Goal: Task Accomplishment & Management: Manage account settings

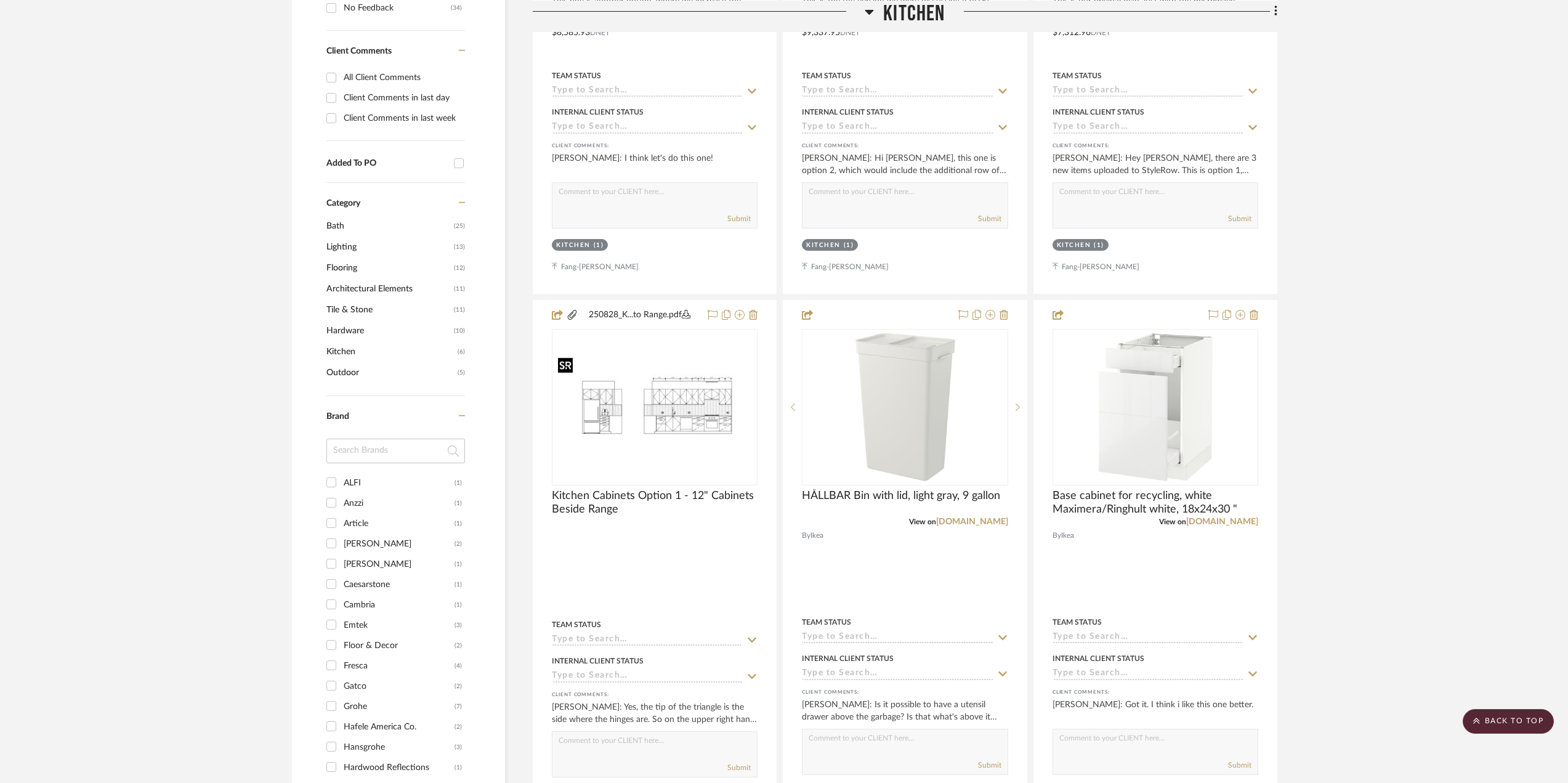
scroll to position [308, 0]
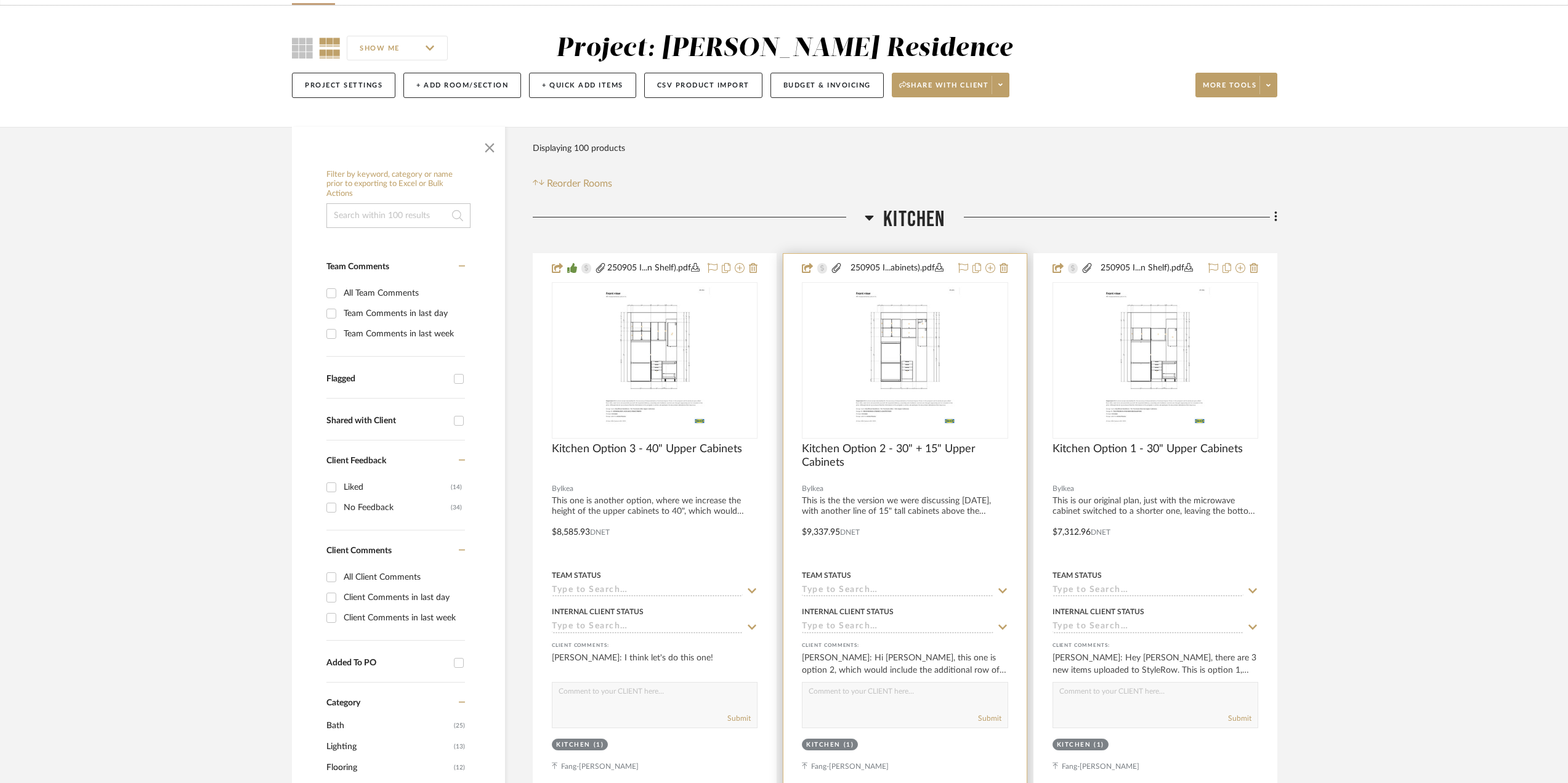
scroll to position [184, 0]
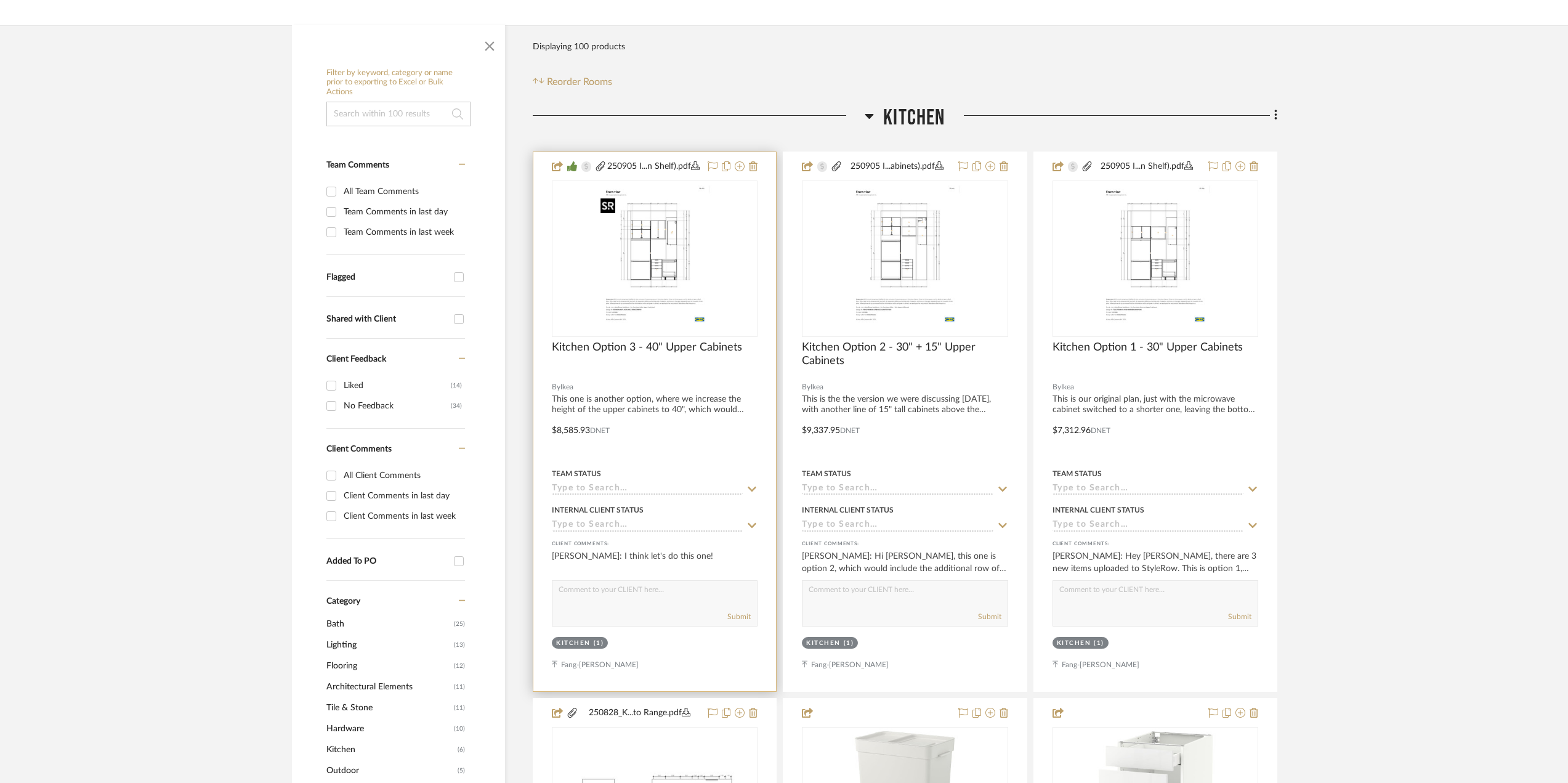
click at [665, 280] on img "0" at bounding box center [654, 258] width 119 height 154
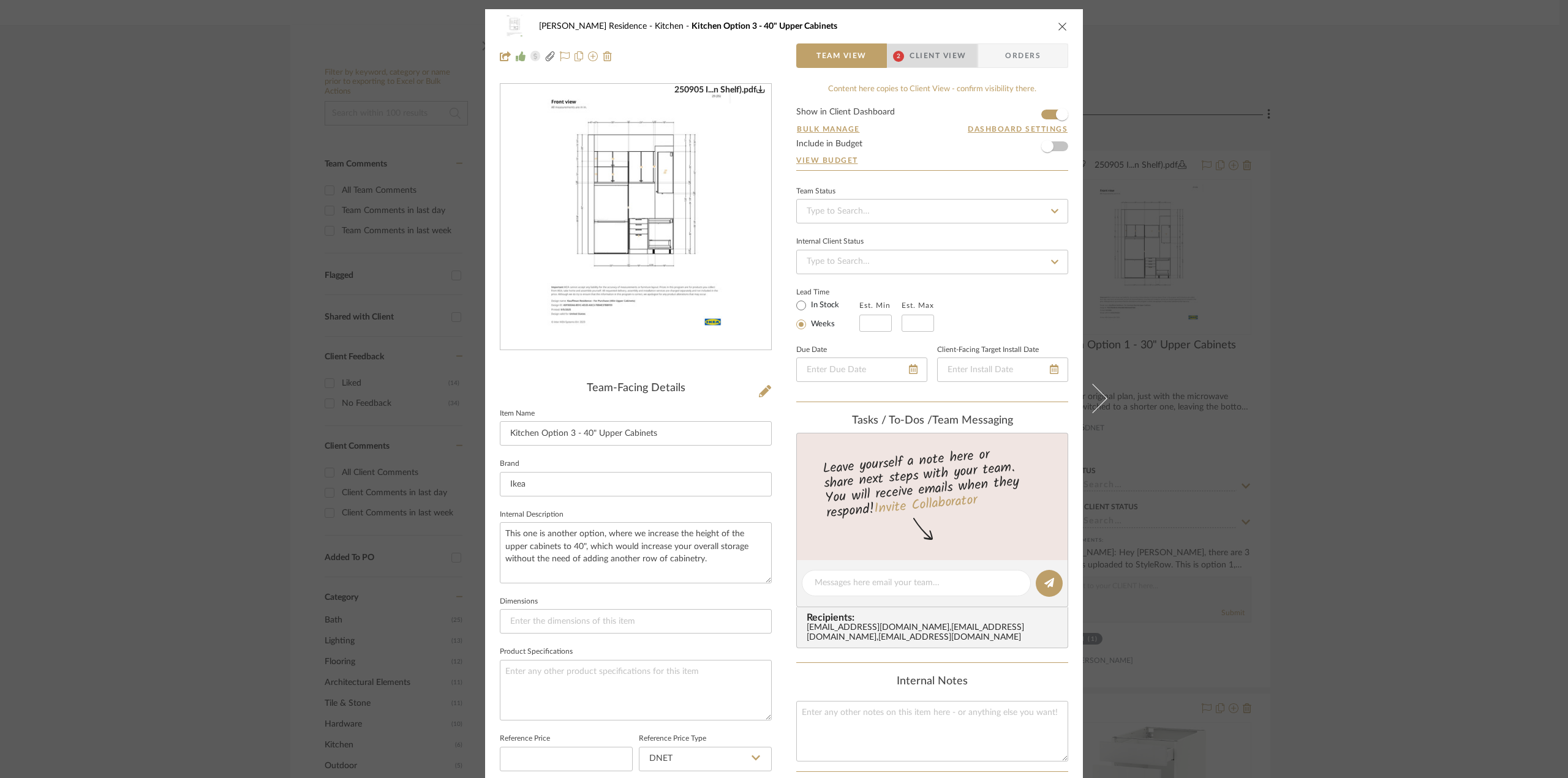
click at [931, 50] on span "Client View" at bounding box center [938, 55] width 56 height 24
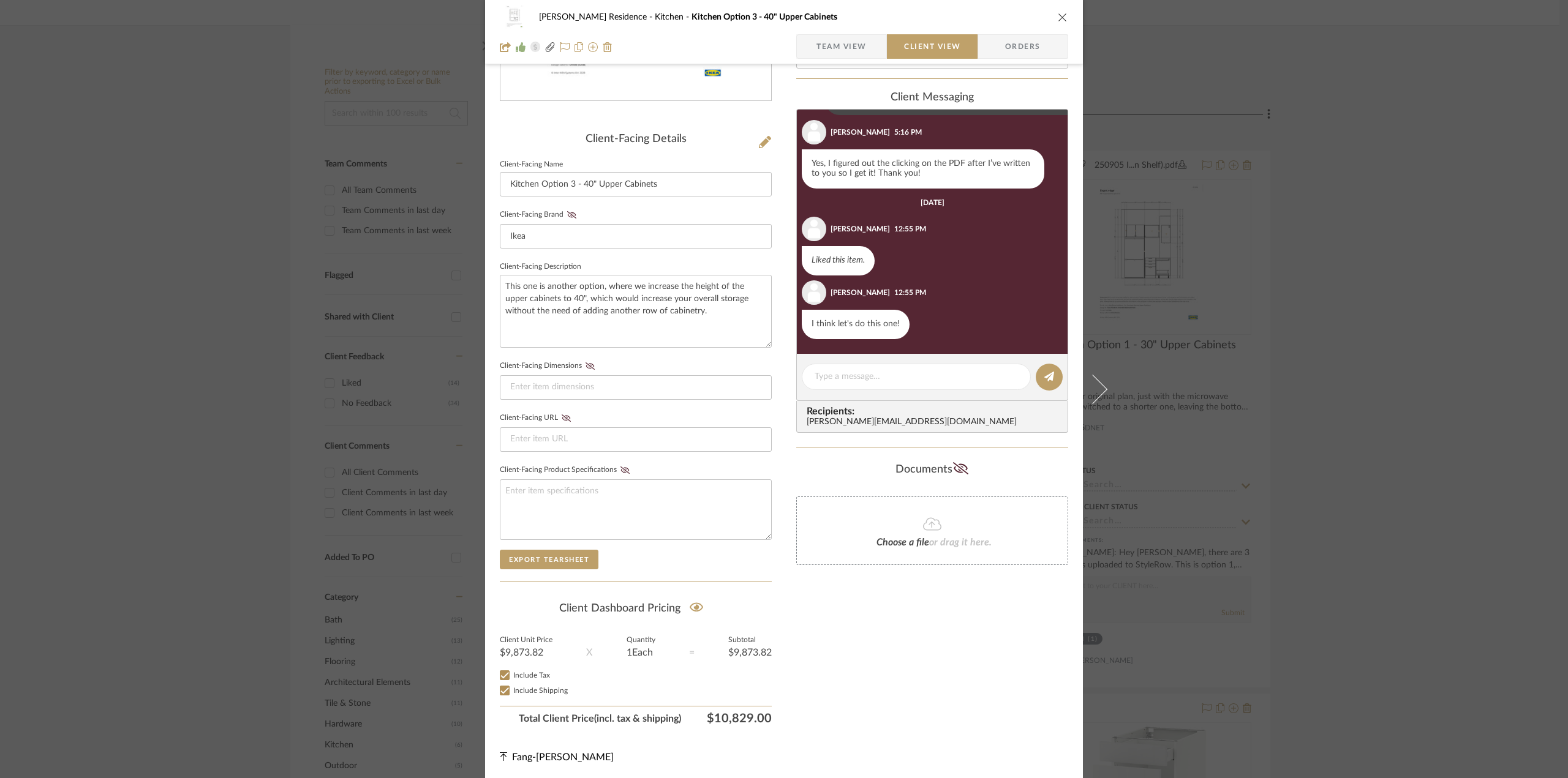
scroll to position [250, 0]
click at [1329, 354] on div "[PERSON_NAME] Residence Kitchen Kitchen Option 3 - 40" Upper Cabinets Team View…" at bounding box center [784, 389] width 1568 height 778
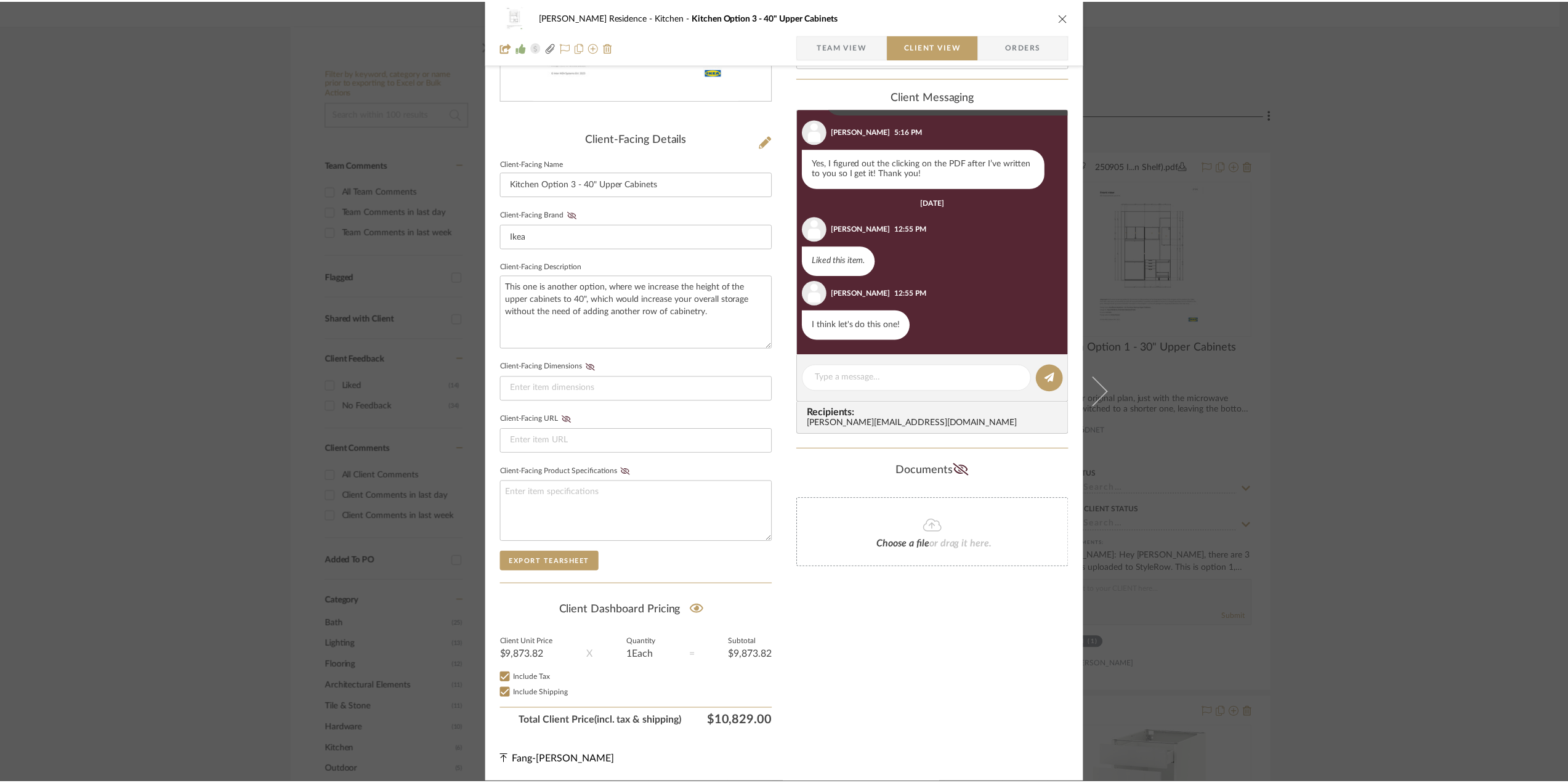
scroll to position [184, 0]
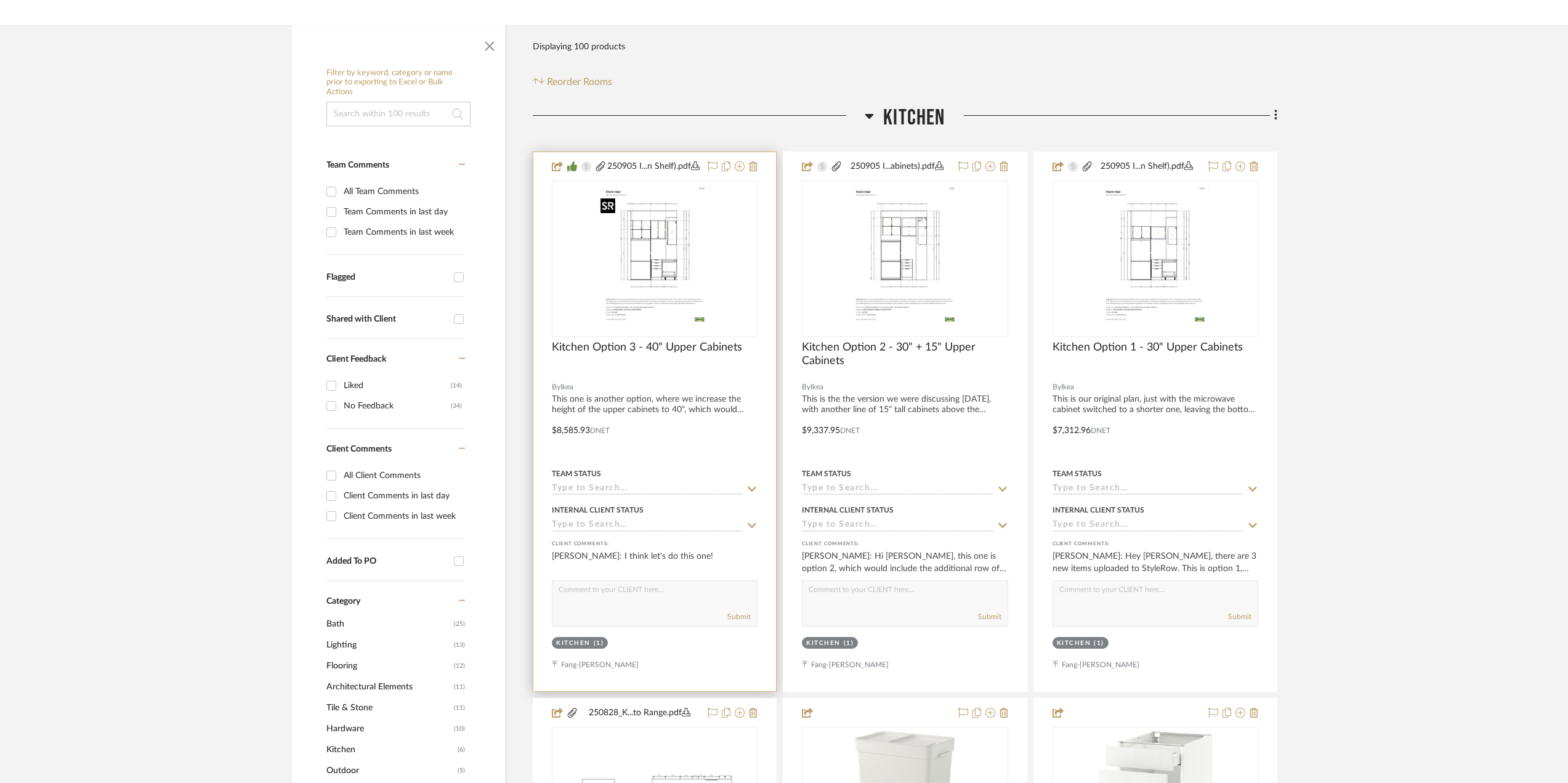
click at [700, 277] on img "0" at bounding box center [654, 258] width 119 height 154
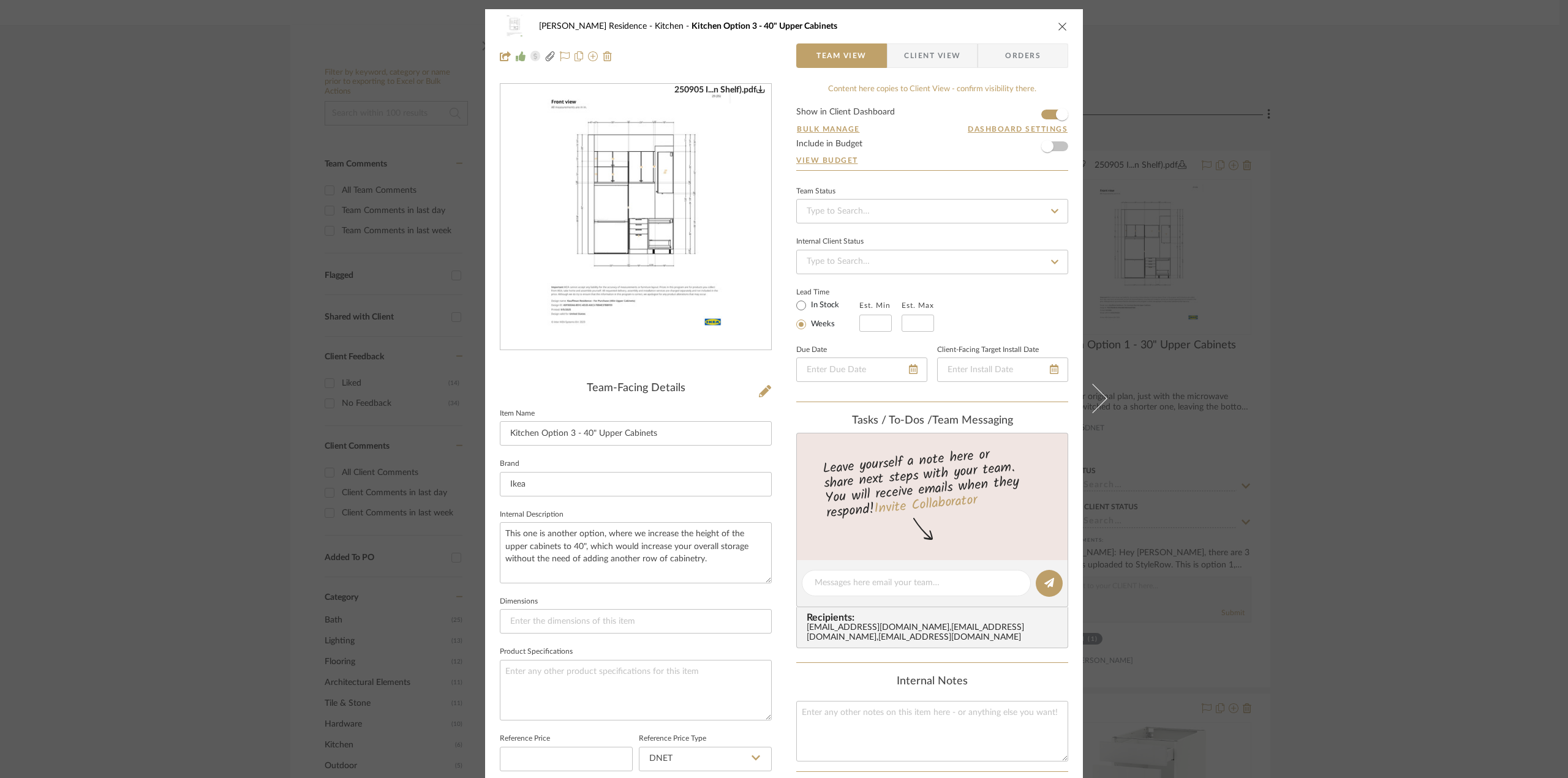
click at [932, 40] on div "[PERSON_NAME] Residence Kitchen Kitchen Option 3 - 40" Upper Cabinets Team View…" at bounding box center [784, 42] width 598 height 65
click at [927, 50] on span "Client View" at bounding box center [932, 55] width 56 height 24
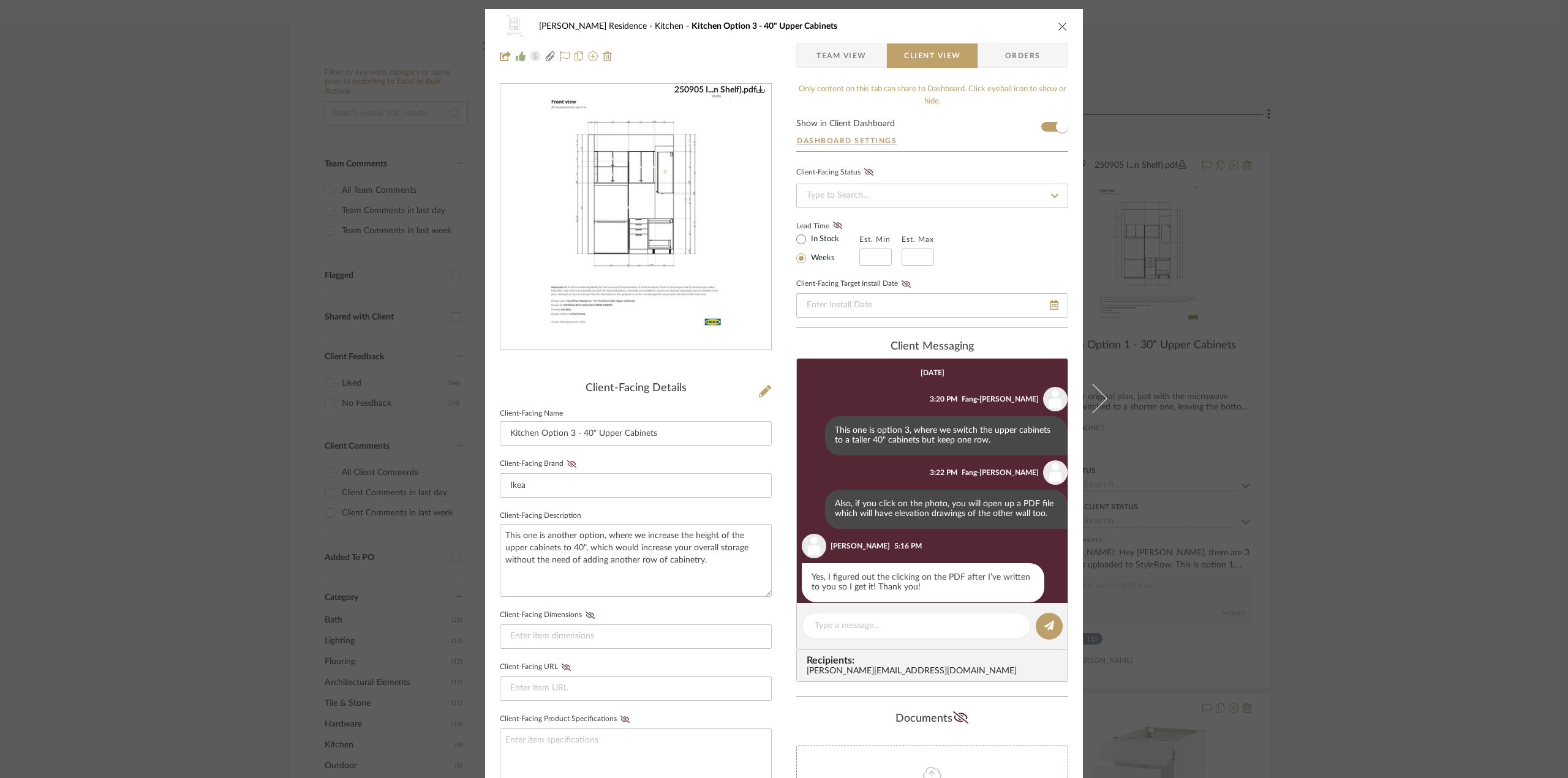
scroll to position [165, 0]
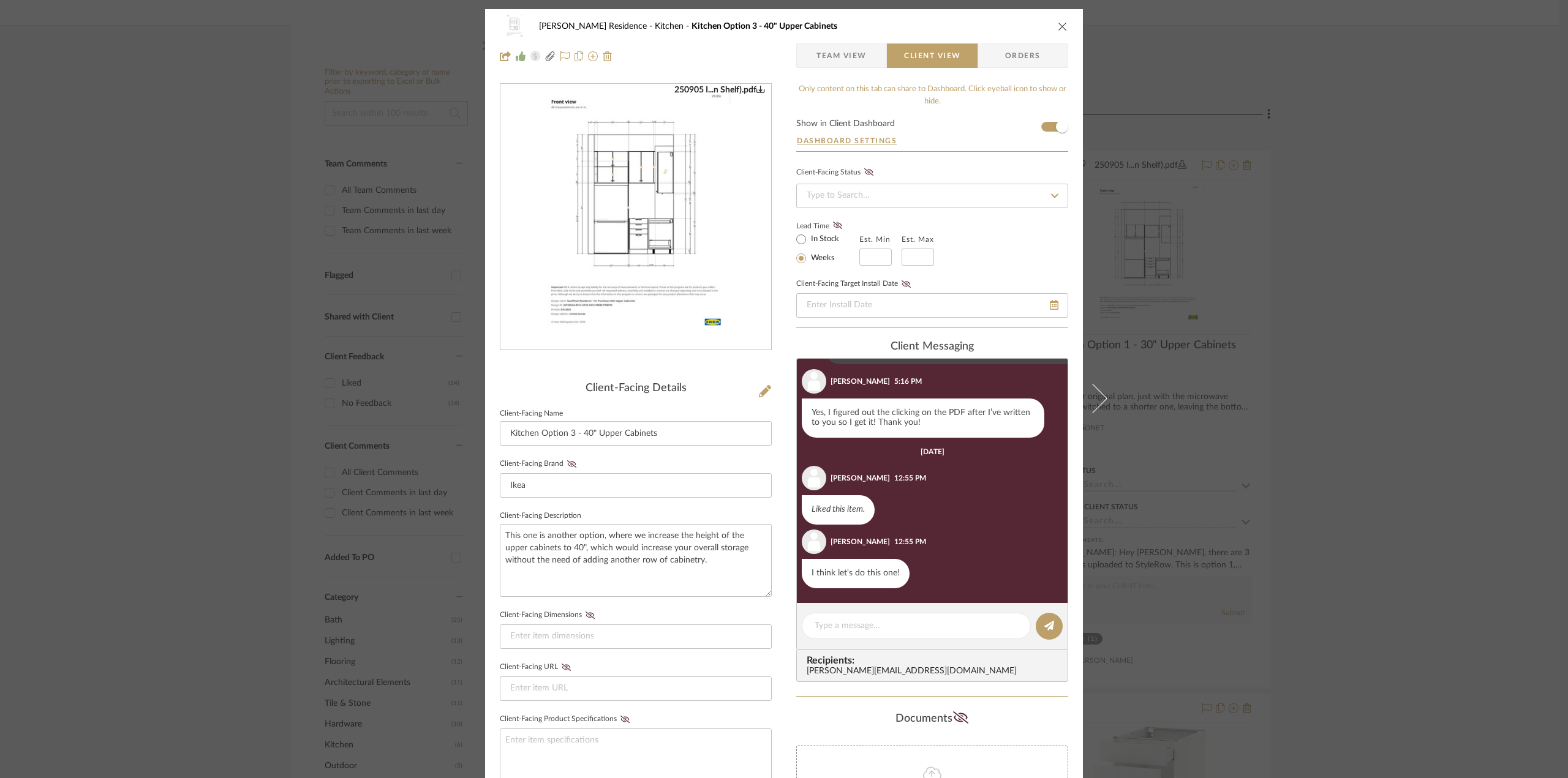
click at [1404, 395] on div "[PERSON_NAME] Residence Kitchen Kitchen Option 3 - 40" Upper Cabinets Team View…" at bounding box center [784, 389] width 1568 height 778
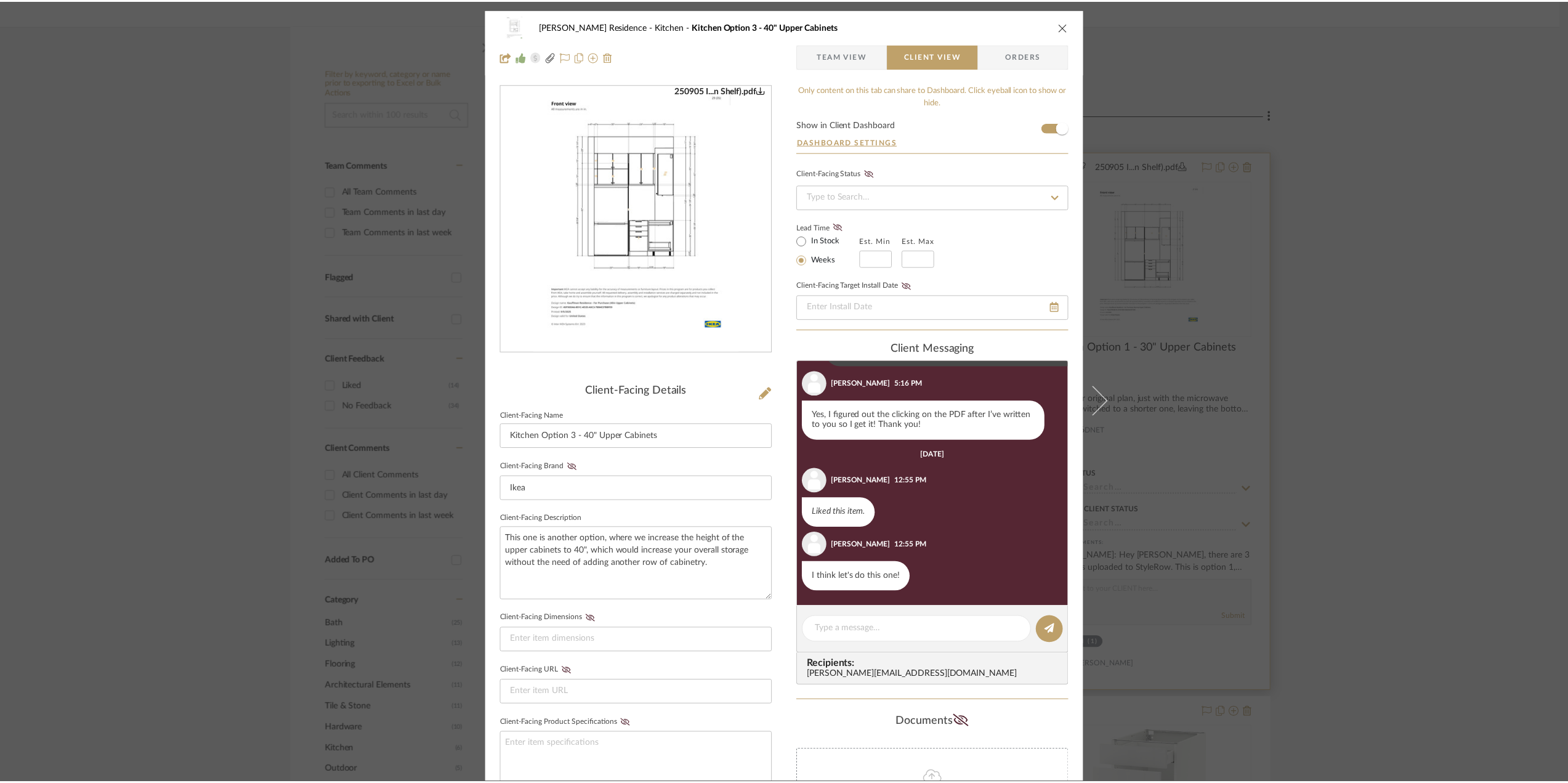
scroll to position [184, 0]
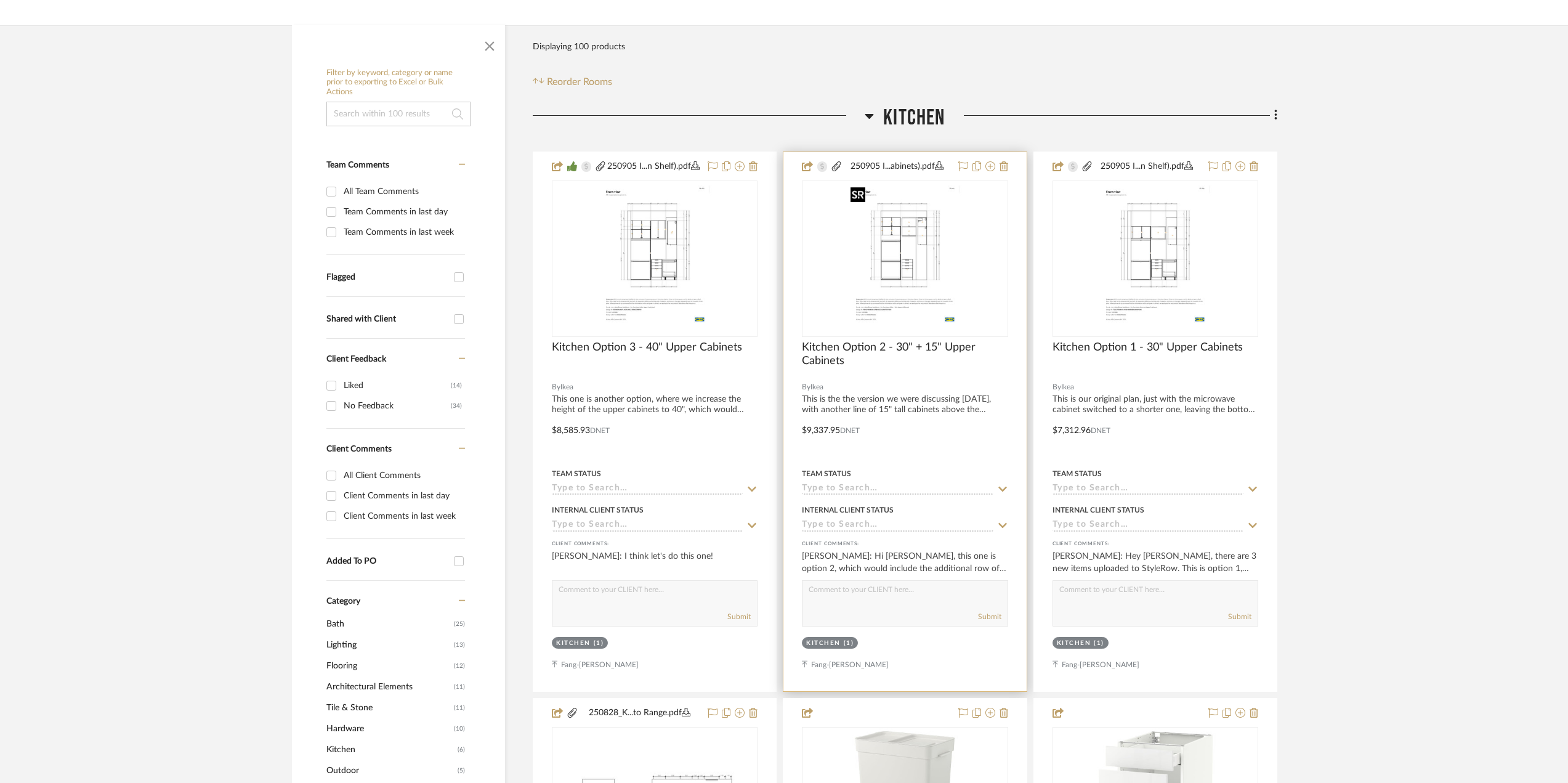
click at [914, 253] on img "0" at bounding box center [904, 258] width 119 height 154
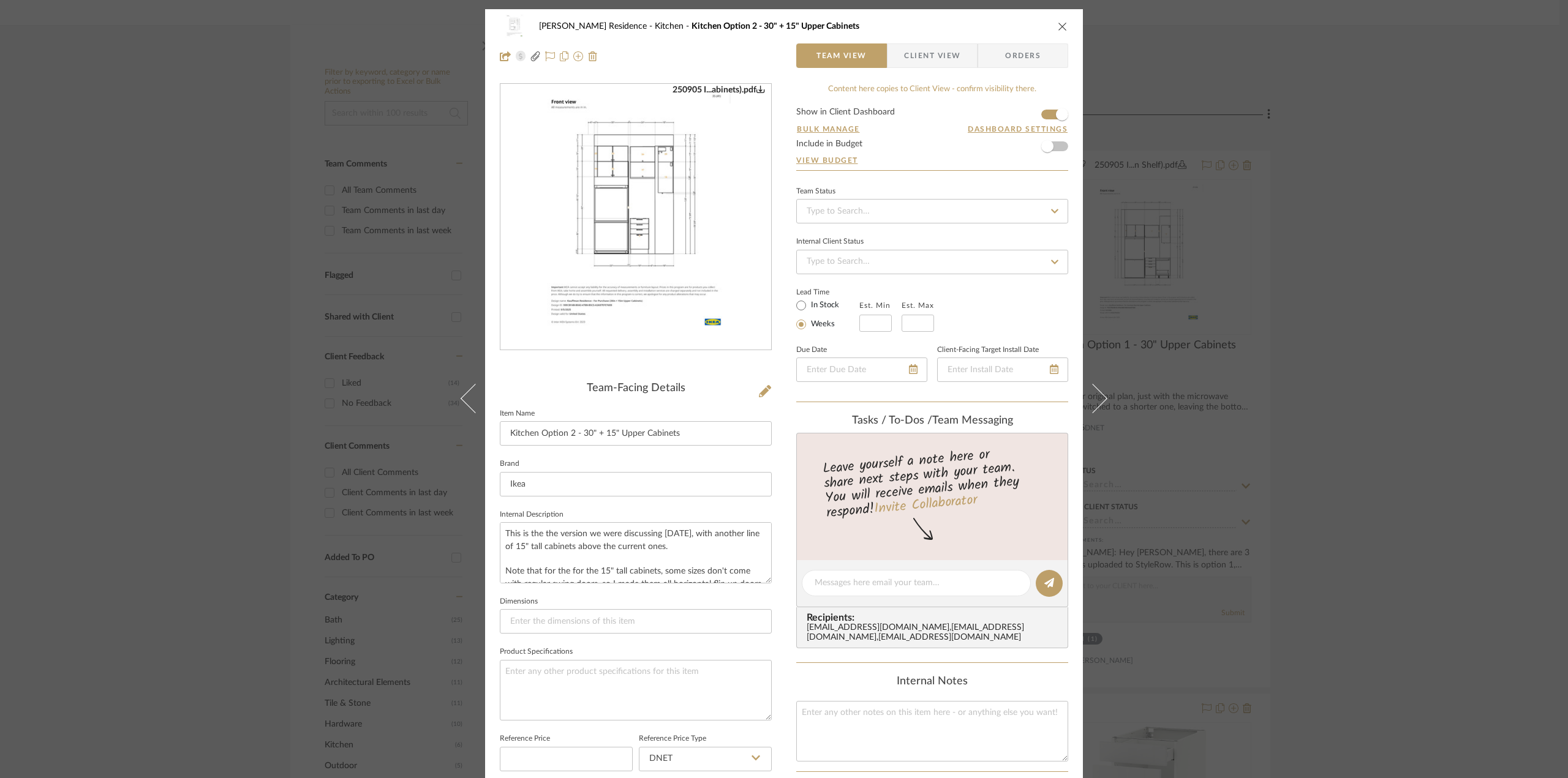
click at [912, 51] on span "Client View" at bounding box center [932, 55] width 56 height 24
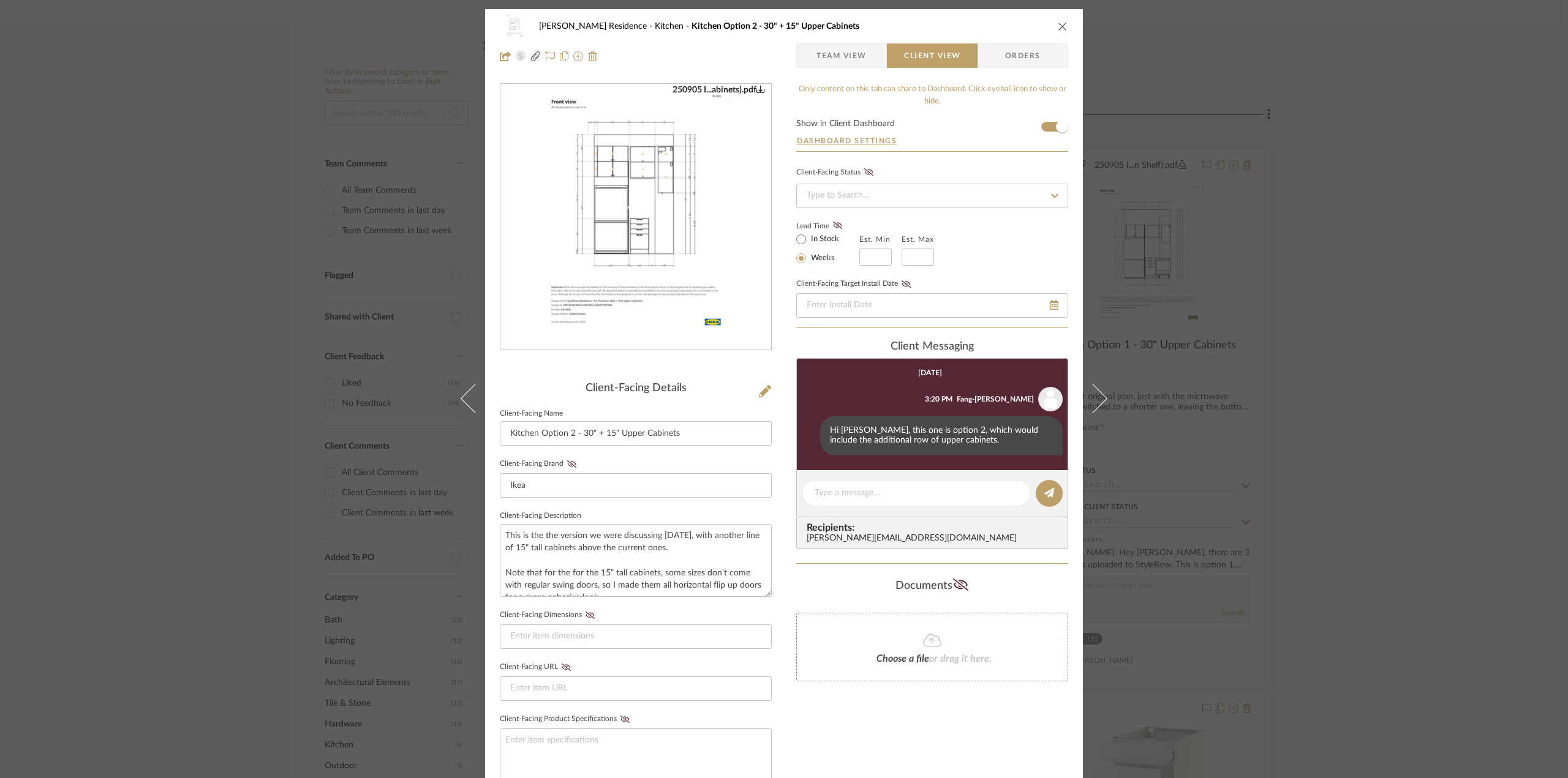
click at [1327, 347] on div "[PERSON_NAME] Residence Kitchen Kitchen Option 2 - 30" + 15" Upper Cabinets Tea…" at bounding box center [784, 389] width 1568 height 778
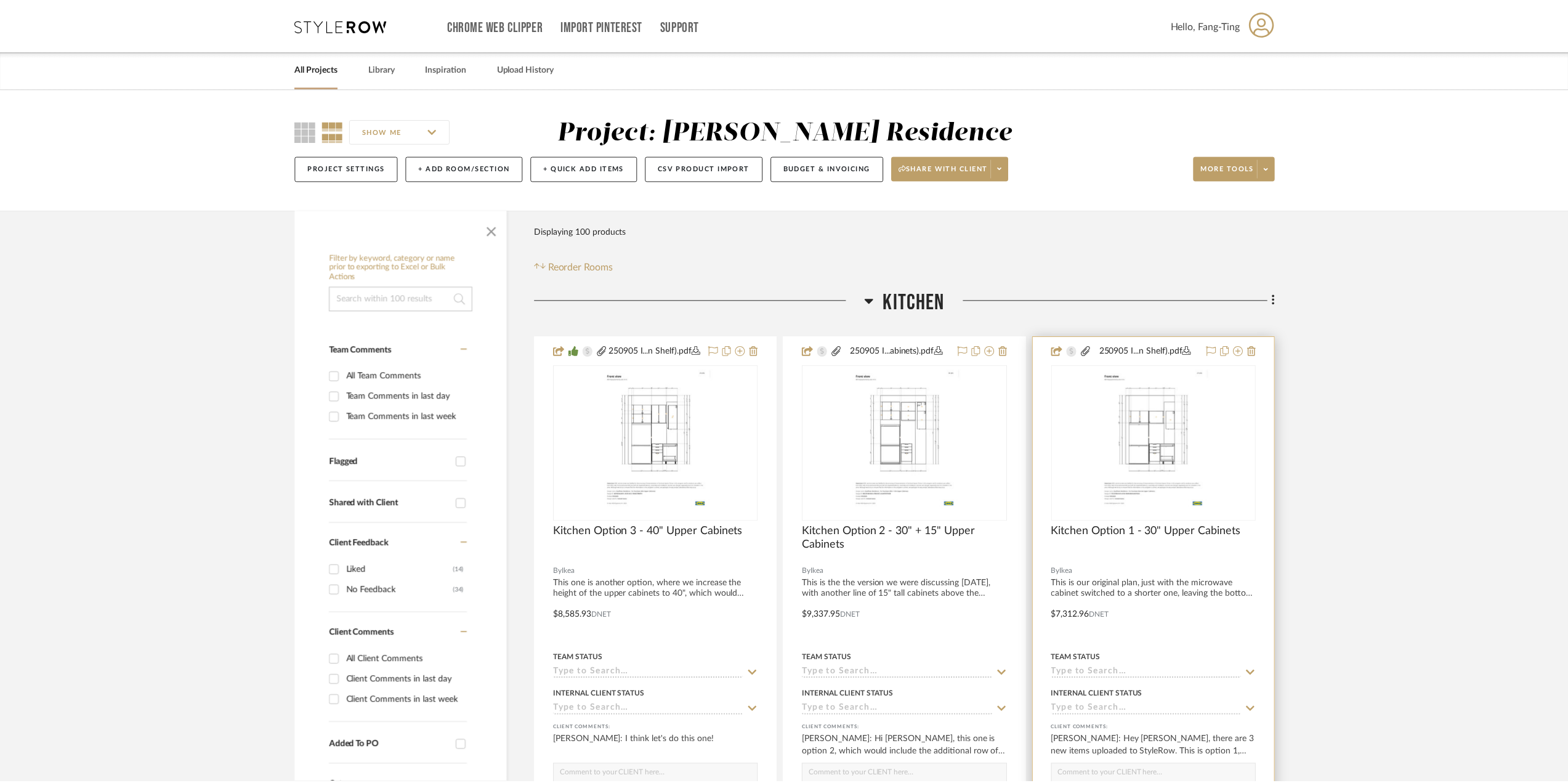
scroll to position [184, 0]
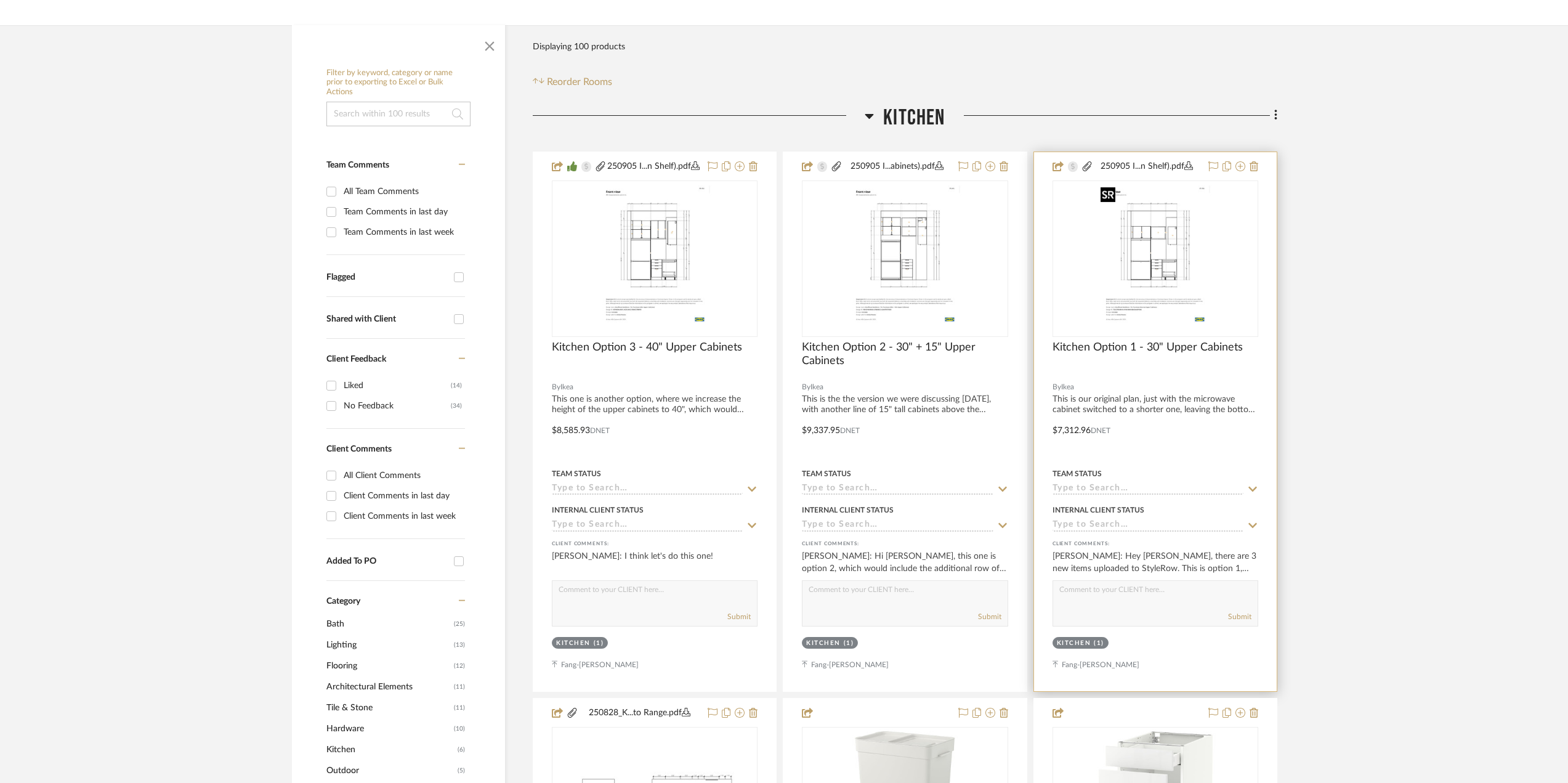
click at [1162, 272] on img "0" at bounding box center [1154, 258] width 119 height 154
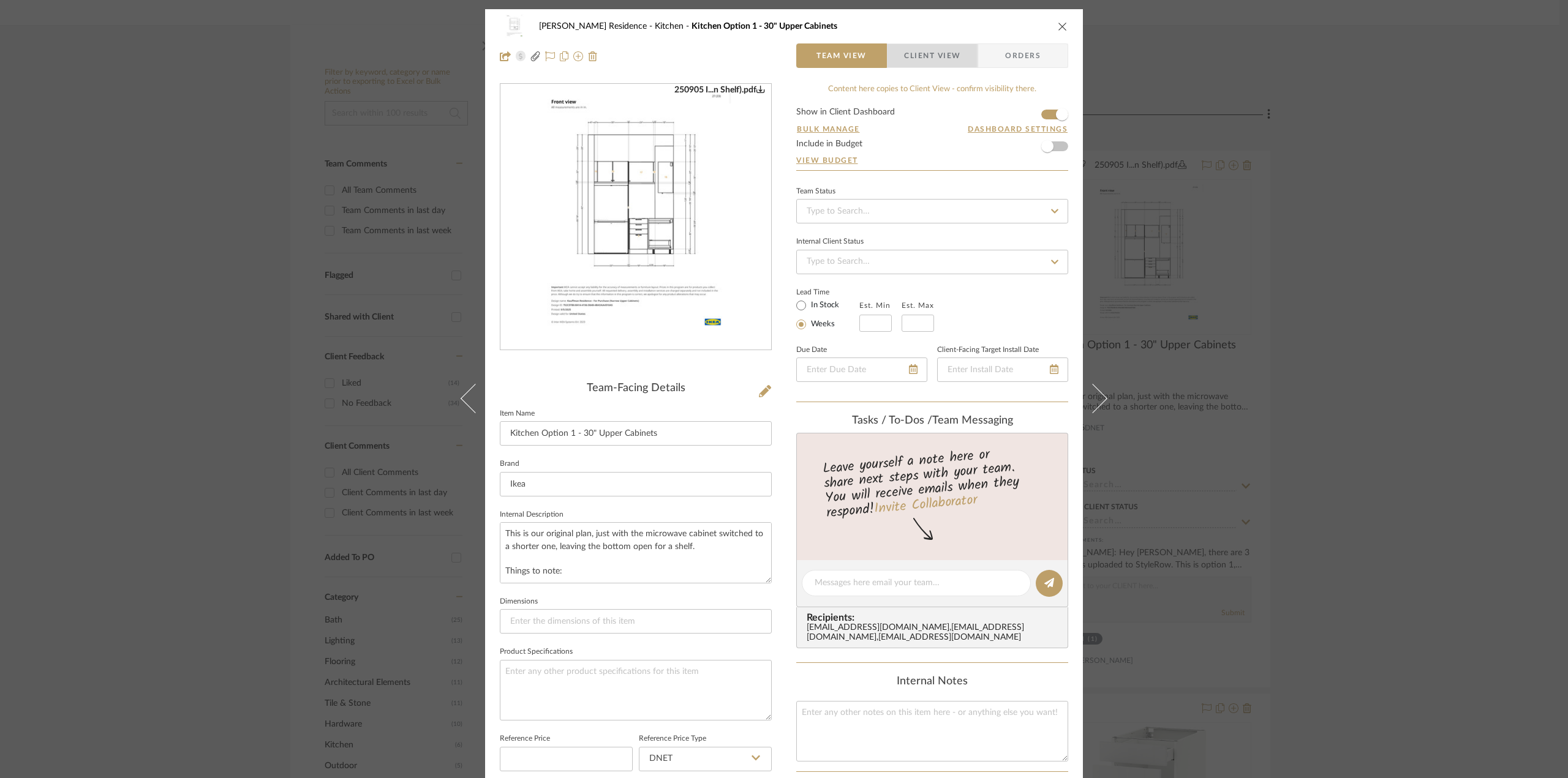
click at [933, 50] on span "Client View" at bounding box center [932, 55] width 56 height 24
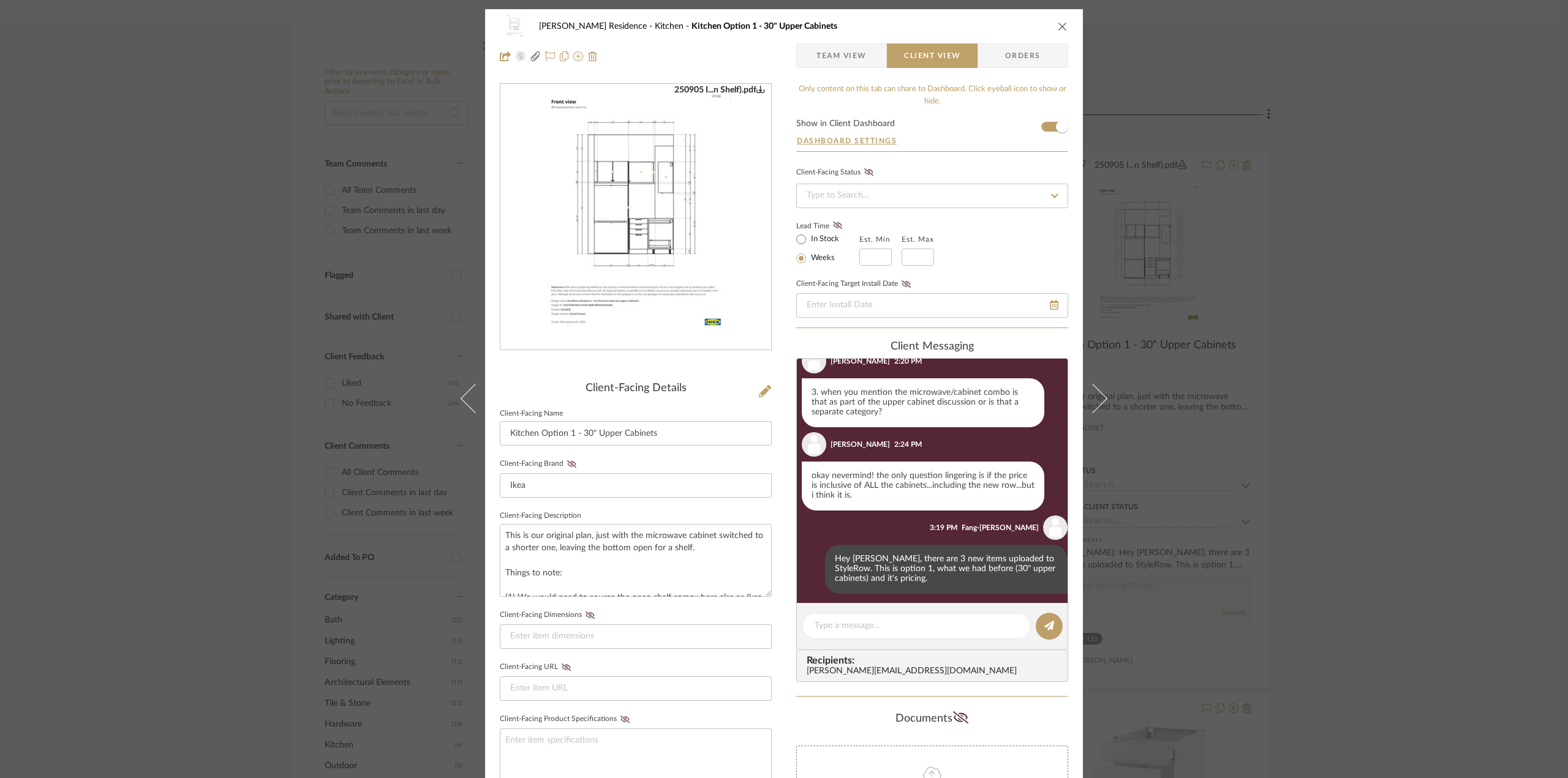
scroll to position [337, 0]
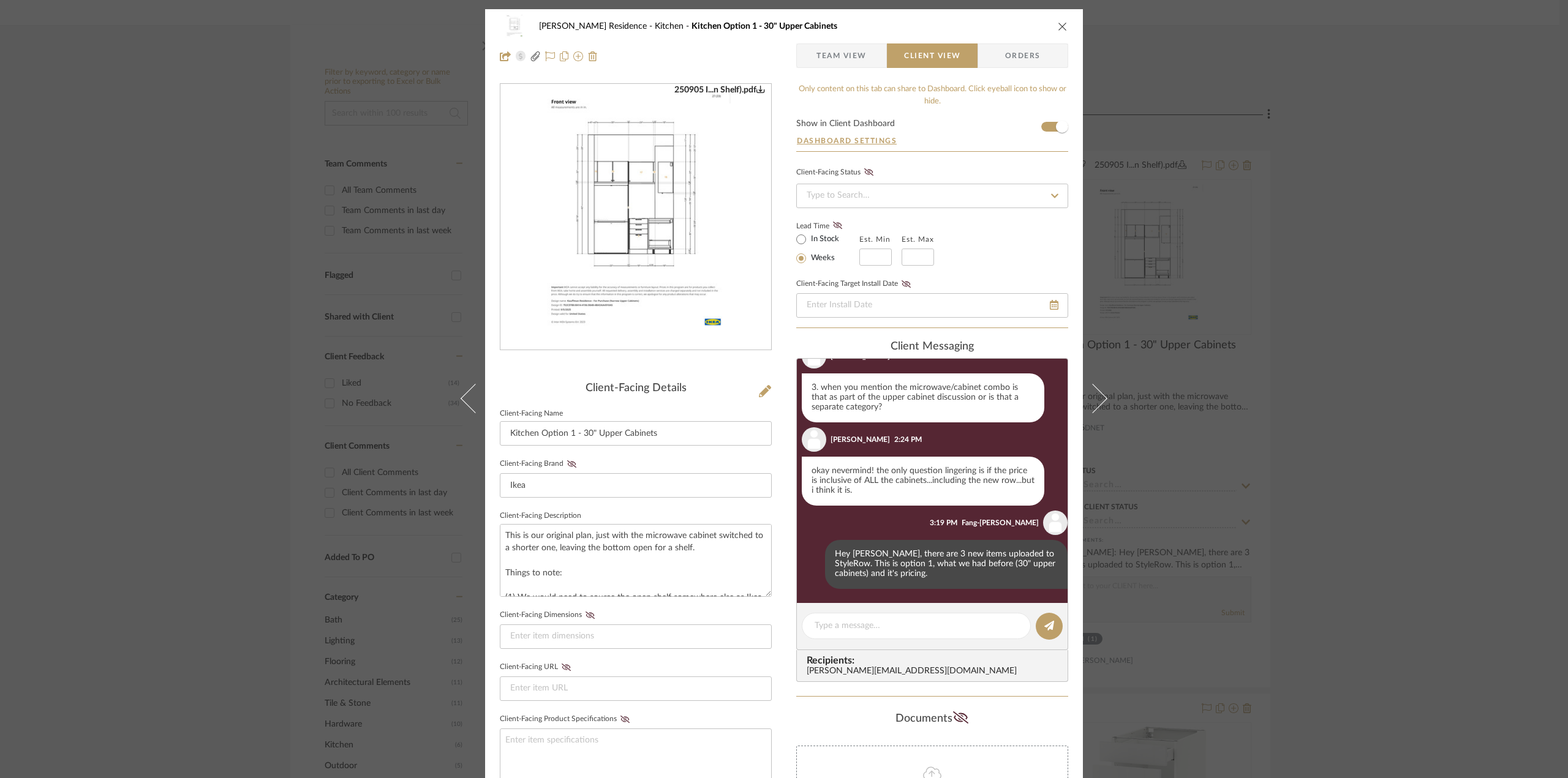
click at [1338, 430] on div "[PERSON_NAME] Residence Kitchen Kitchen Option 1 - 30" Upper Cabinets Team View…" at bounding box center [784, 389] width 1568 height 778
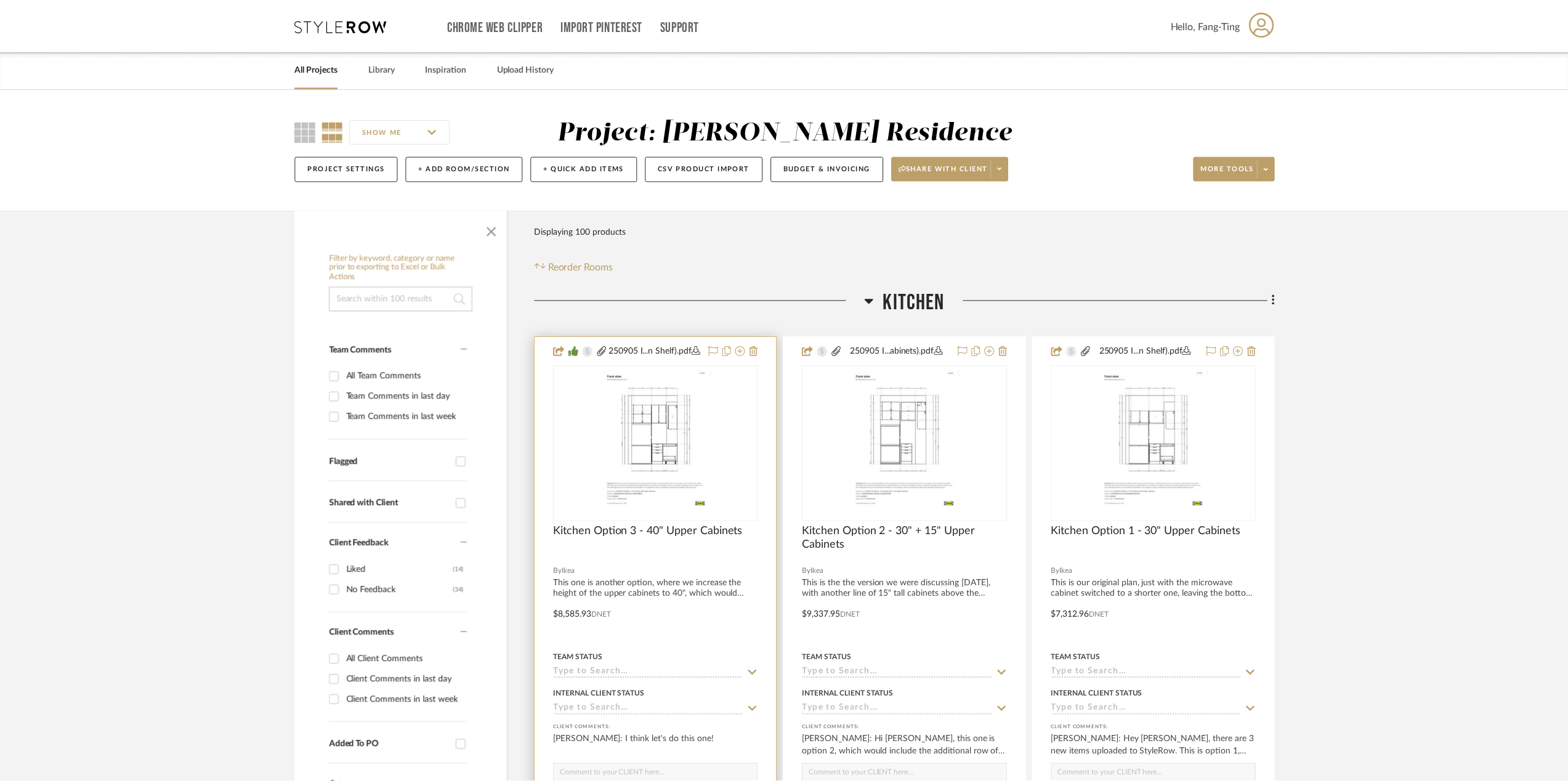
scroll to position [184, 0]
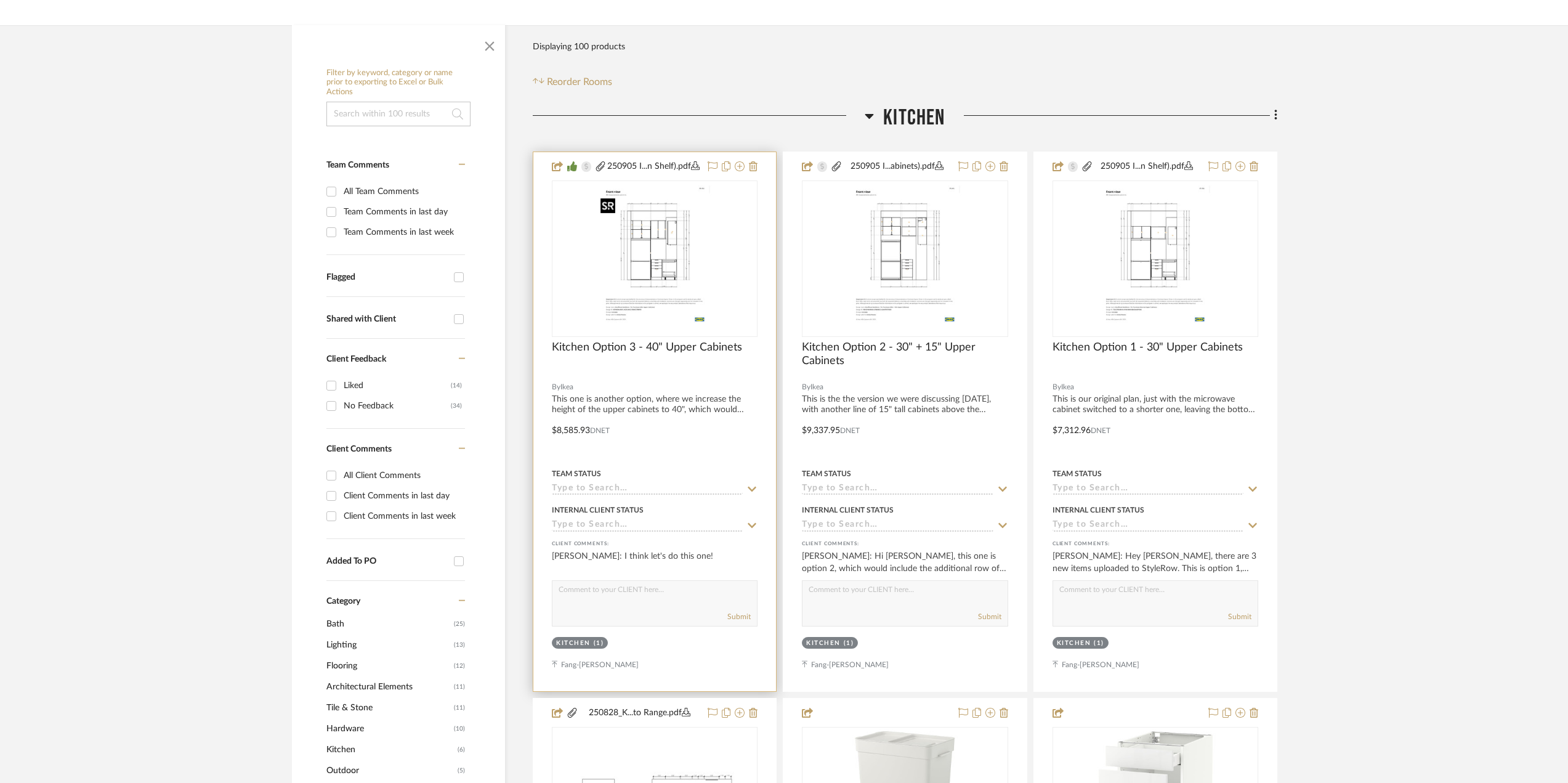
click at [621, 252] on img "0" at bounding box center [654, 258] width 119 height 154
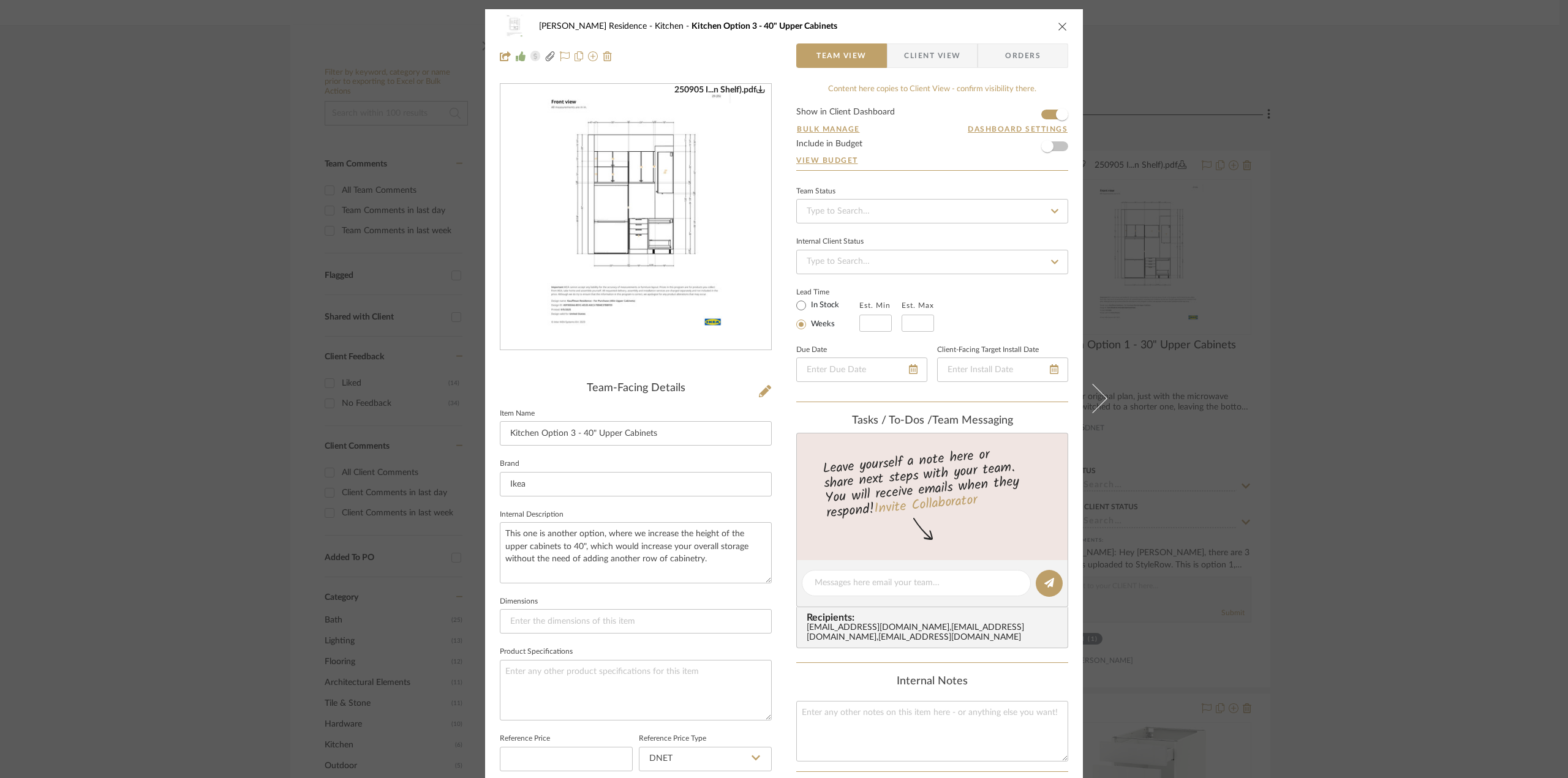
click at [949, 53] on span "Client View" at bounding box center [932, 55] width 56 height 24
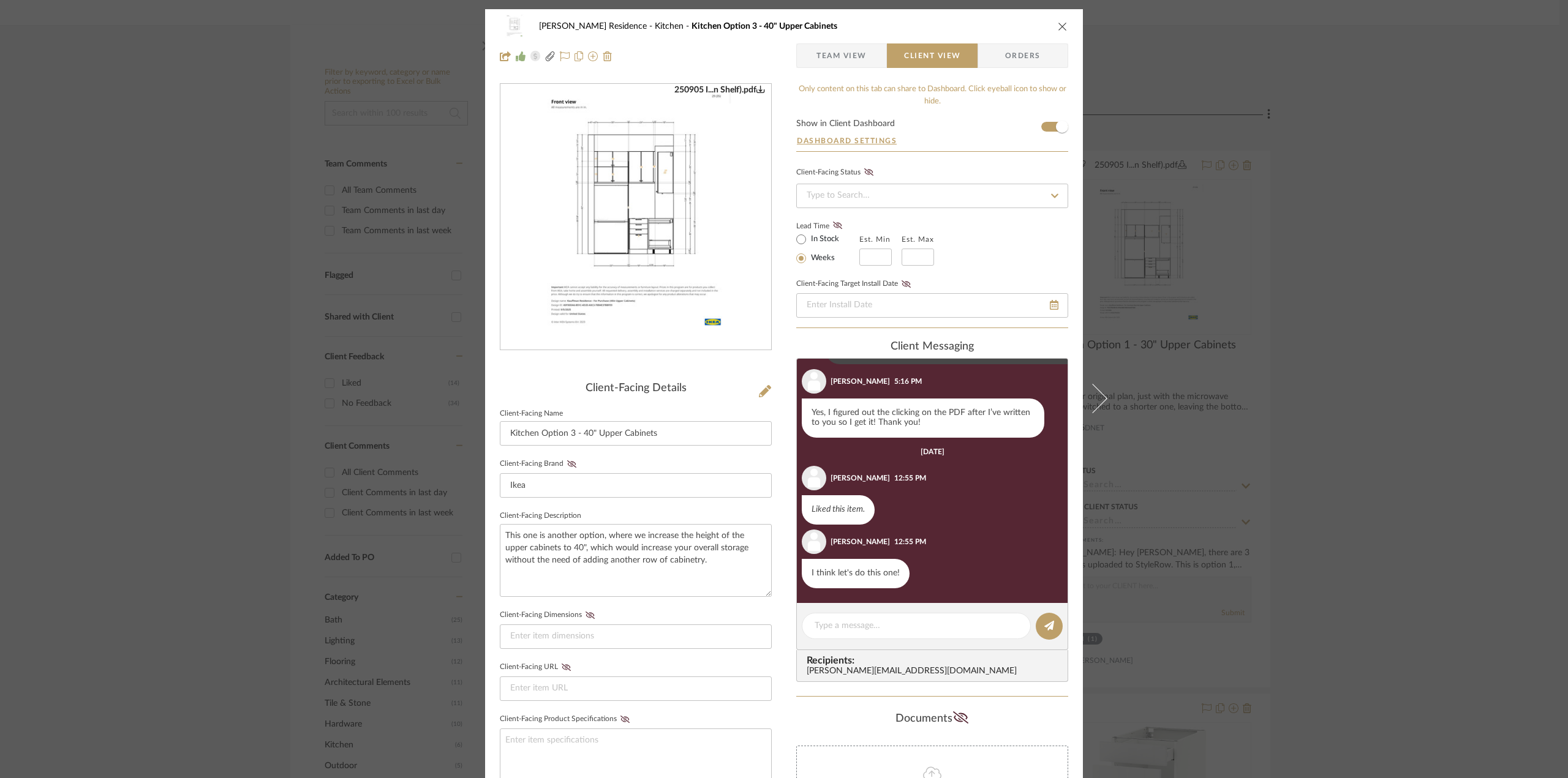
click at [1345, 384] on div "[PERSON_NAME] Residence Kitchen Kitchen Option 3 - 40" Upper Cabinets Team View…" at bounding box center [784, 389] width 1568 height 778
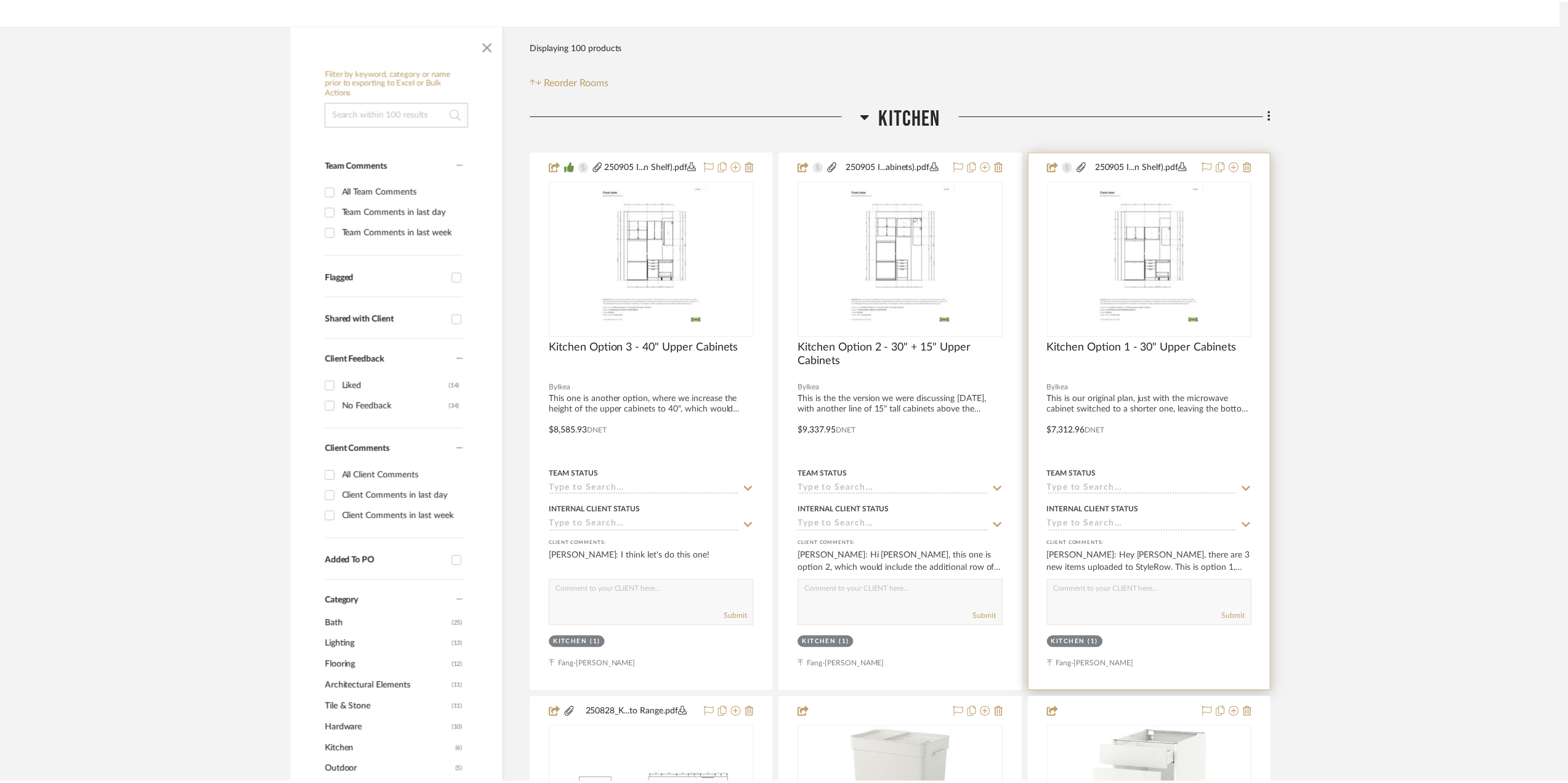
scroll to position [184, 0]
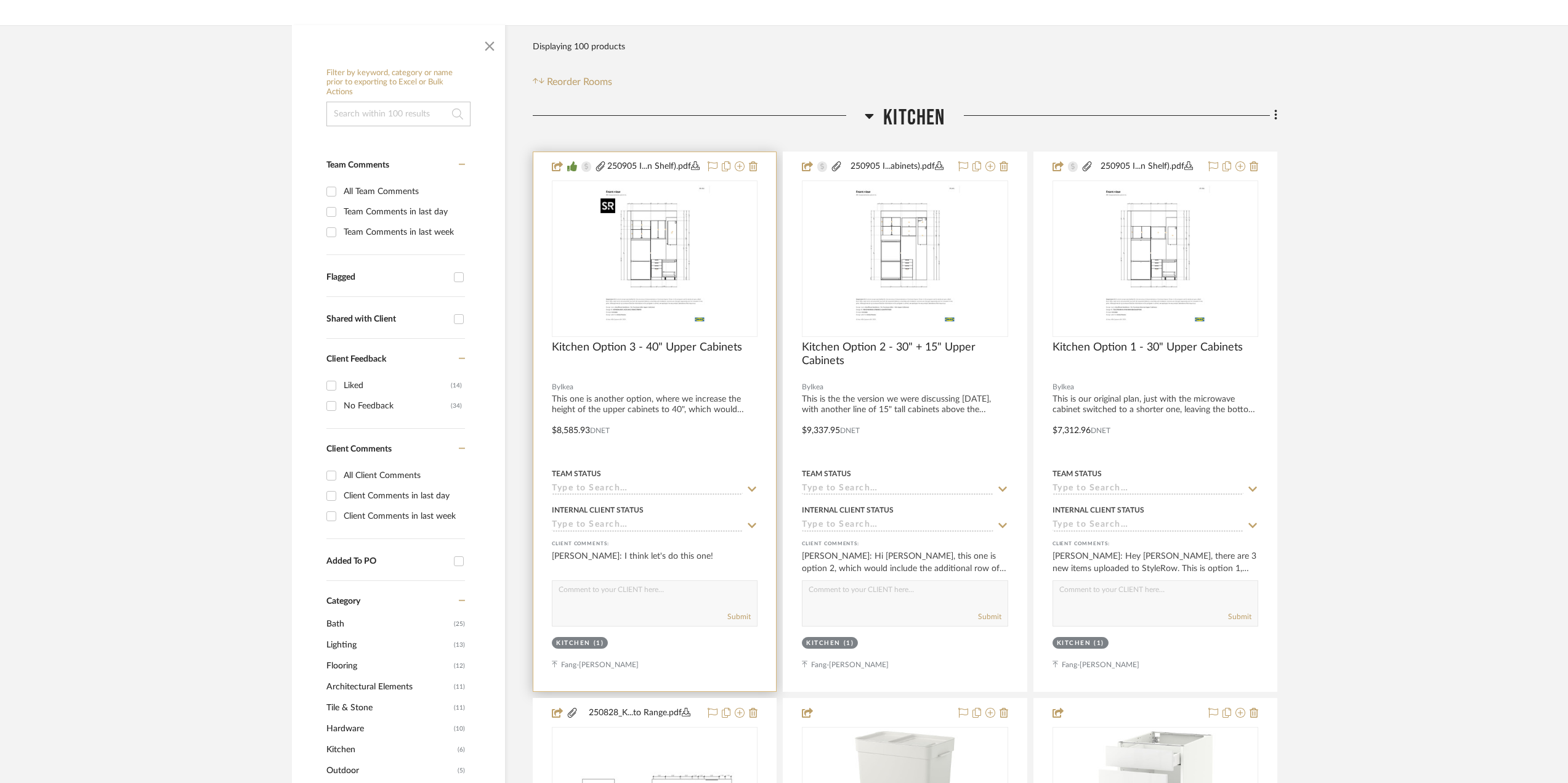
click at [690, 275] on img "0" at bounding box center [654, 258] width 119 height 154
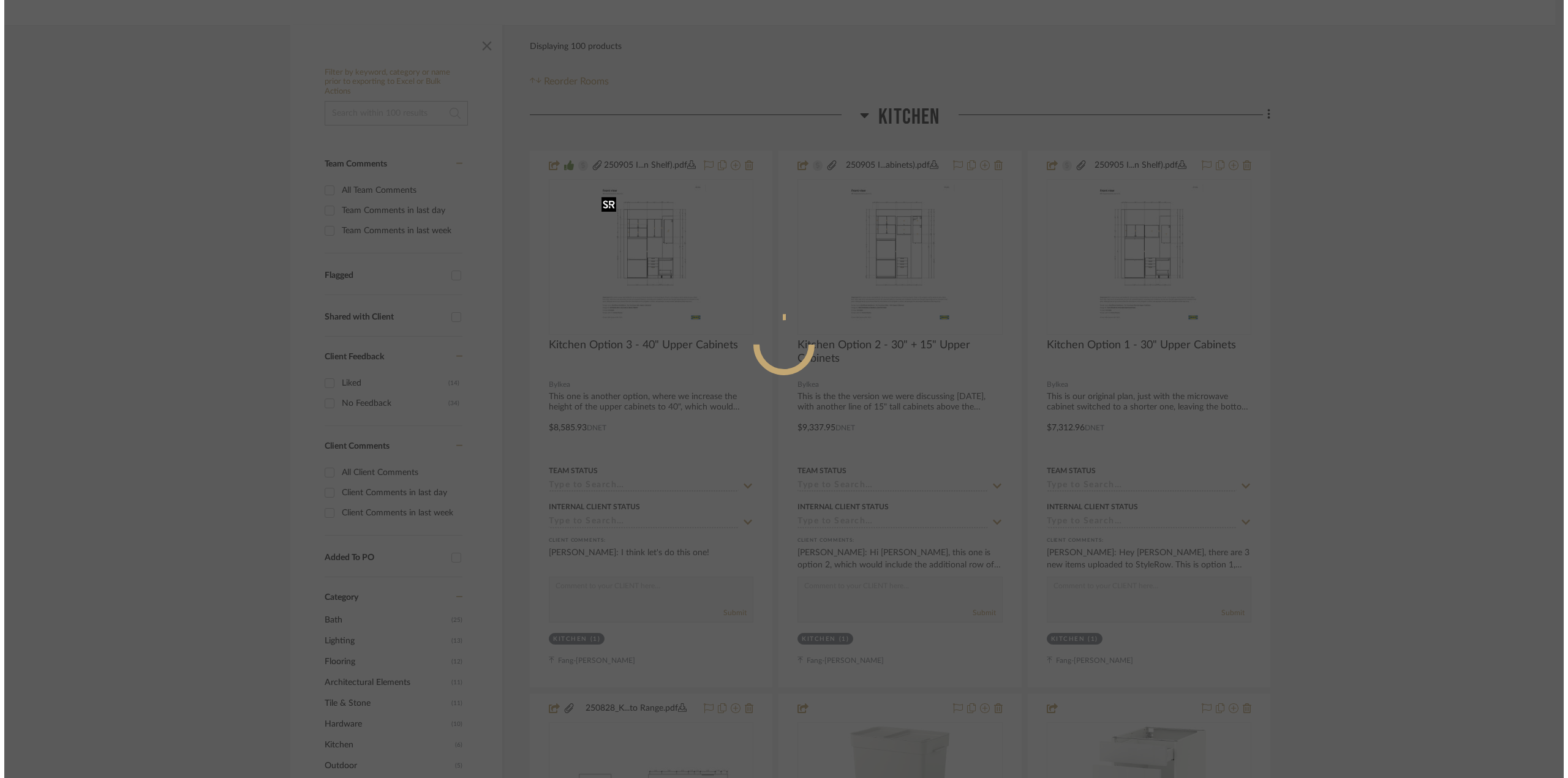
scroll to position [0, 0]
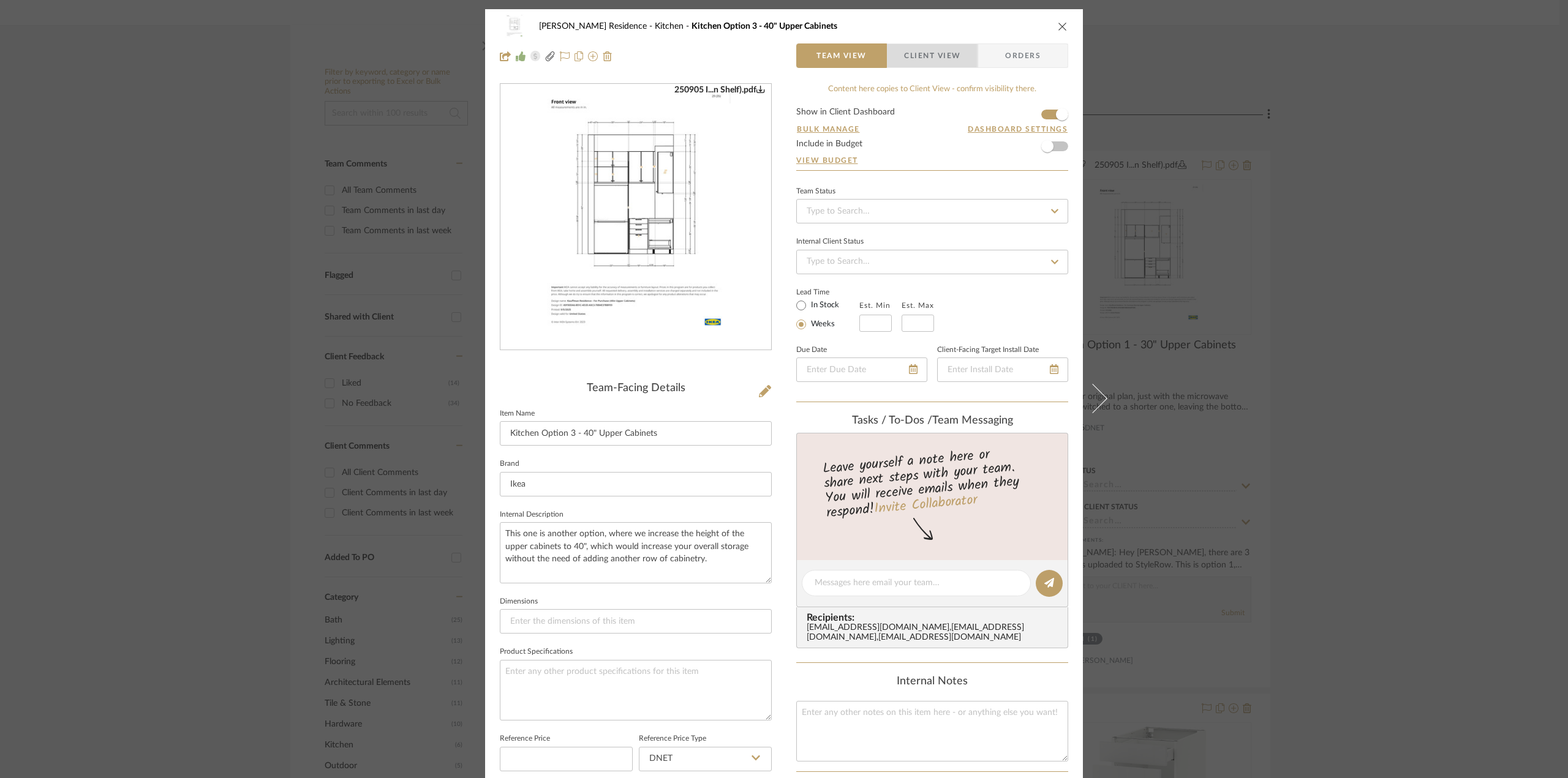
click at [922, 49] on span "Client View" at bounding box center [932, 55] width 56 height 24
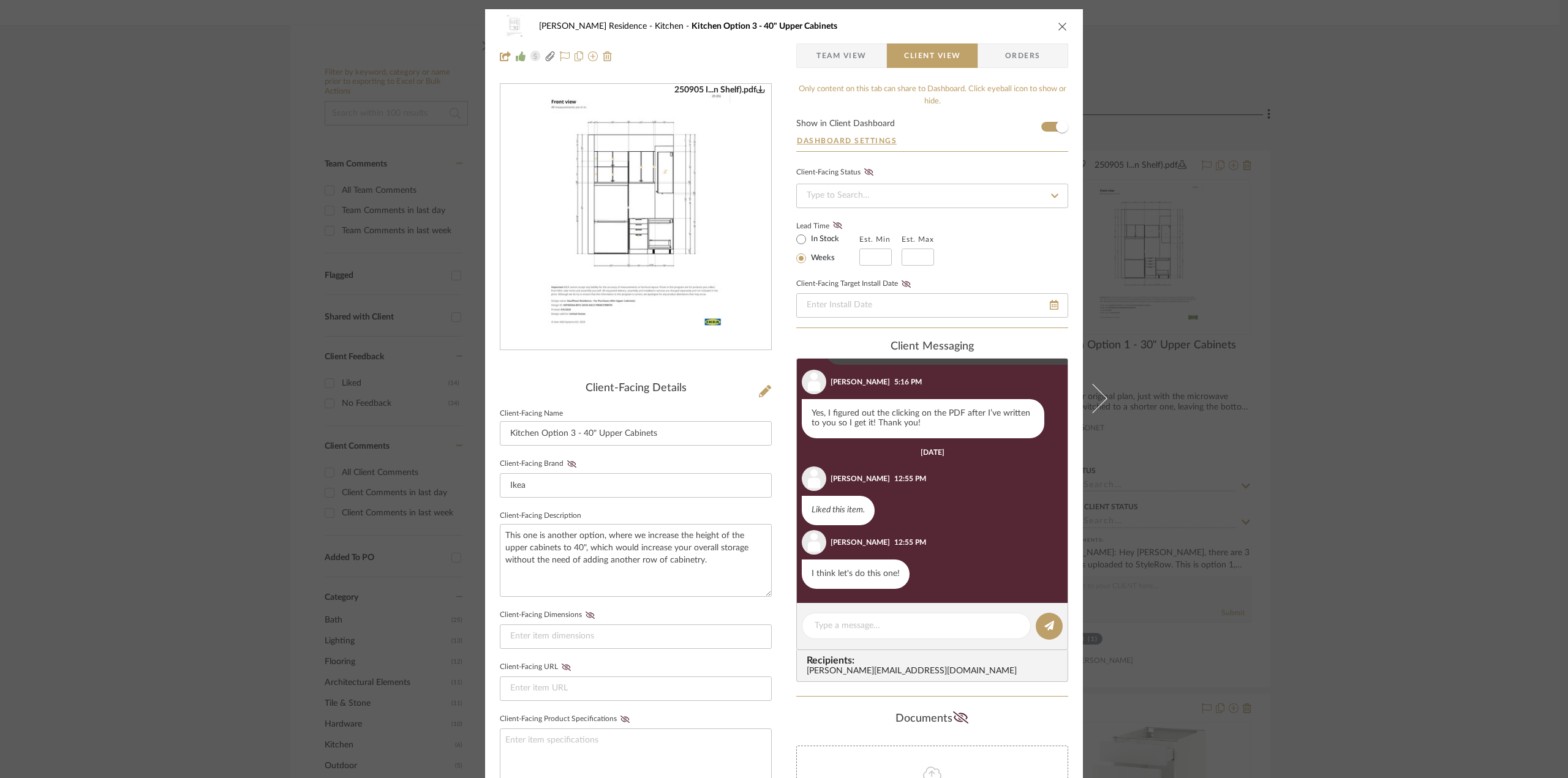
scroll to position [165, 0]
click at [853, 633] on div at bounding box center [916, 626] width 229 height 26
click at [853, 631] on textarea at bounding box center [916, 626] width 203 height 13
